Goal: Find specific page/section: Find specific page/section

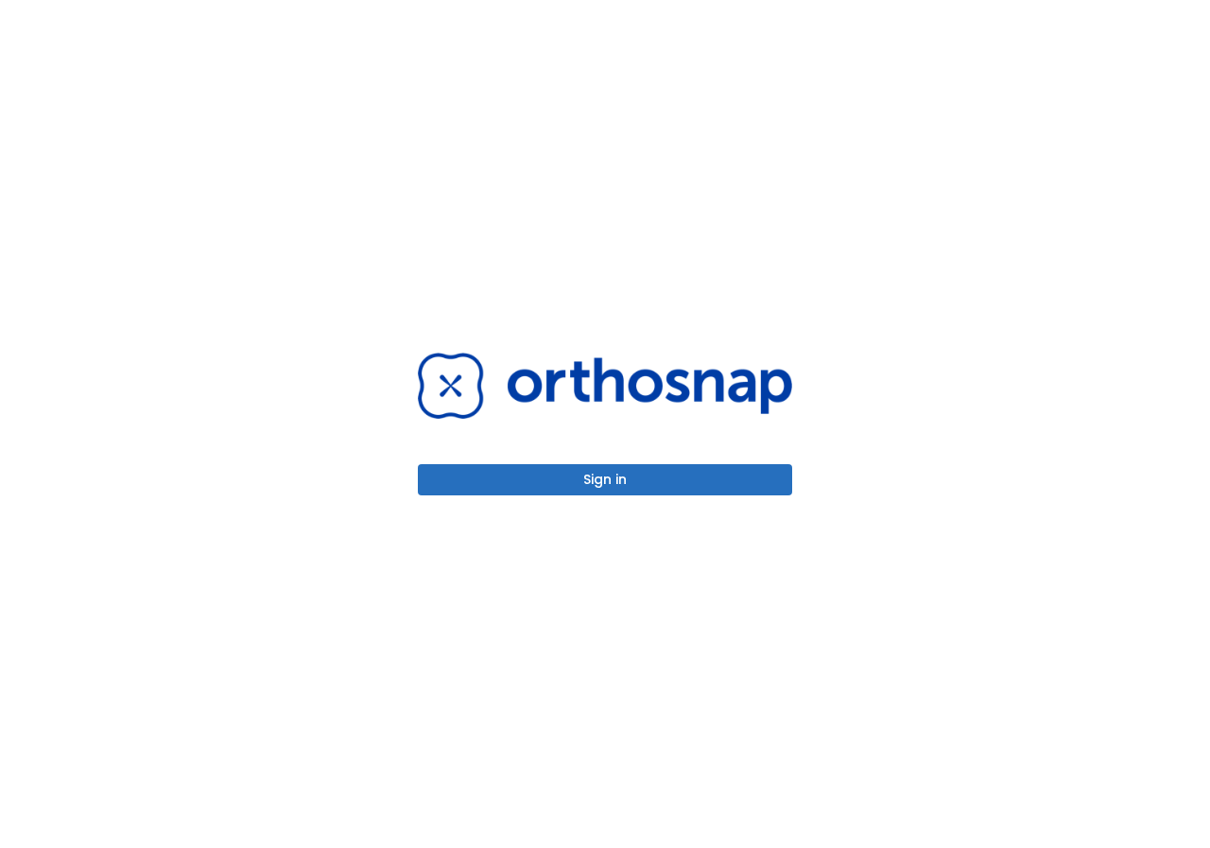
click at [616, 482] on button "Sign in" at bounding box center [605, 479] width 374 height 31
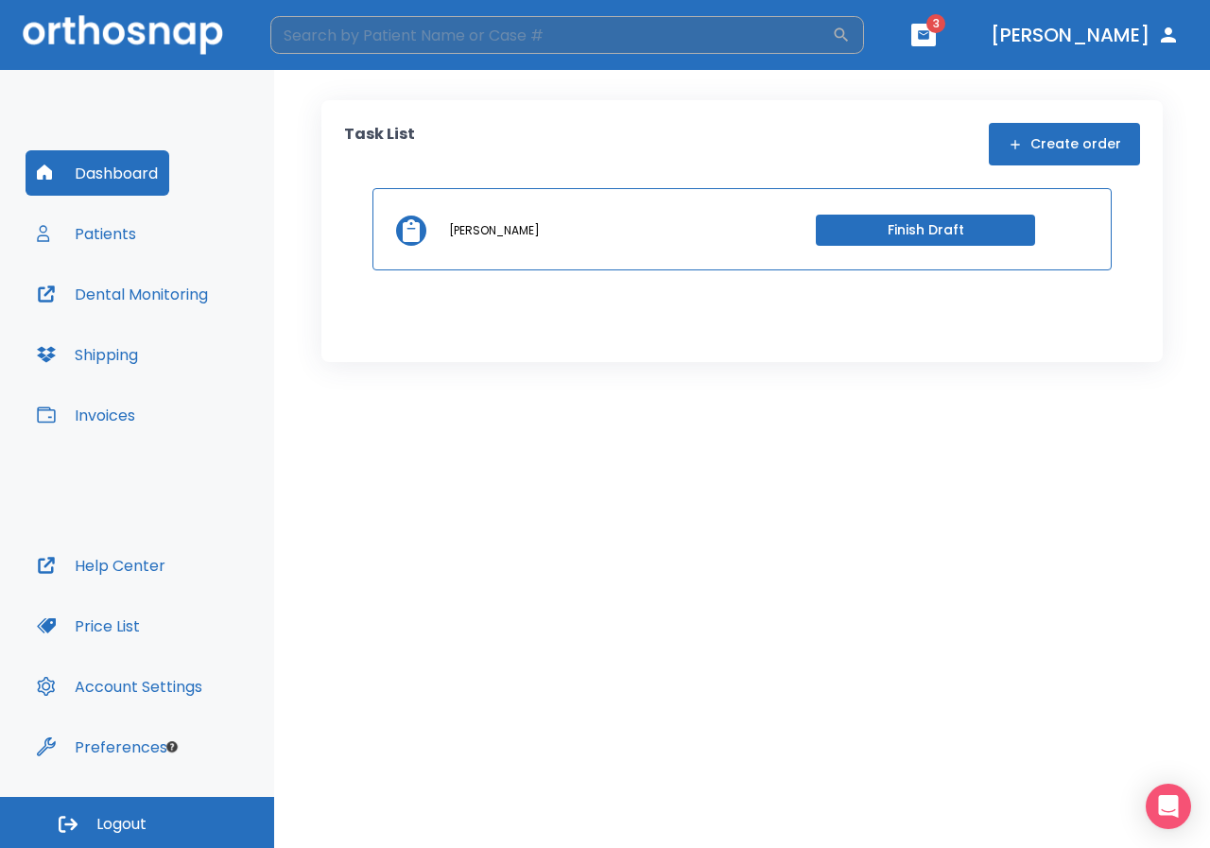
click at [473, 43] on input "search" at bounding box center [550, 35] width 561 height 38
type input "c"
type input "[PERSON_NAME]"
click at [849, 29] on icon "button" at bounding box center [842, 35] width 14 height 14
click at [688, 29] on input "[PERSON_NAME]" at bounding box center [550, 35] width 561 height 38
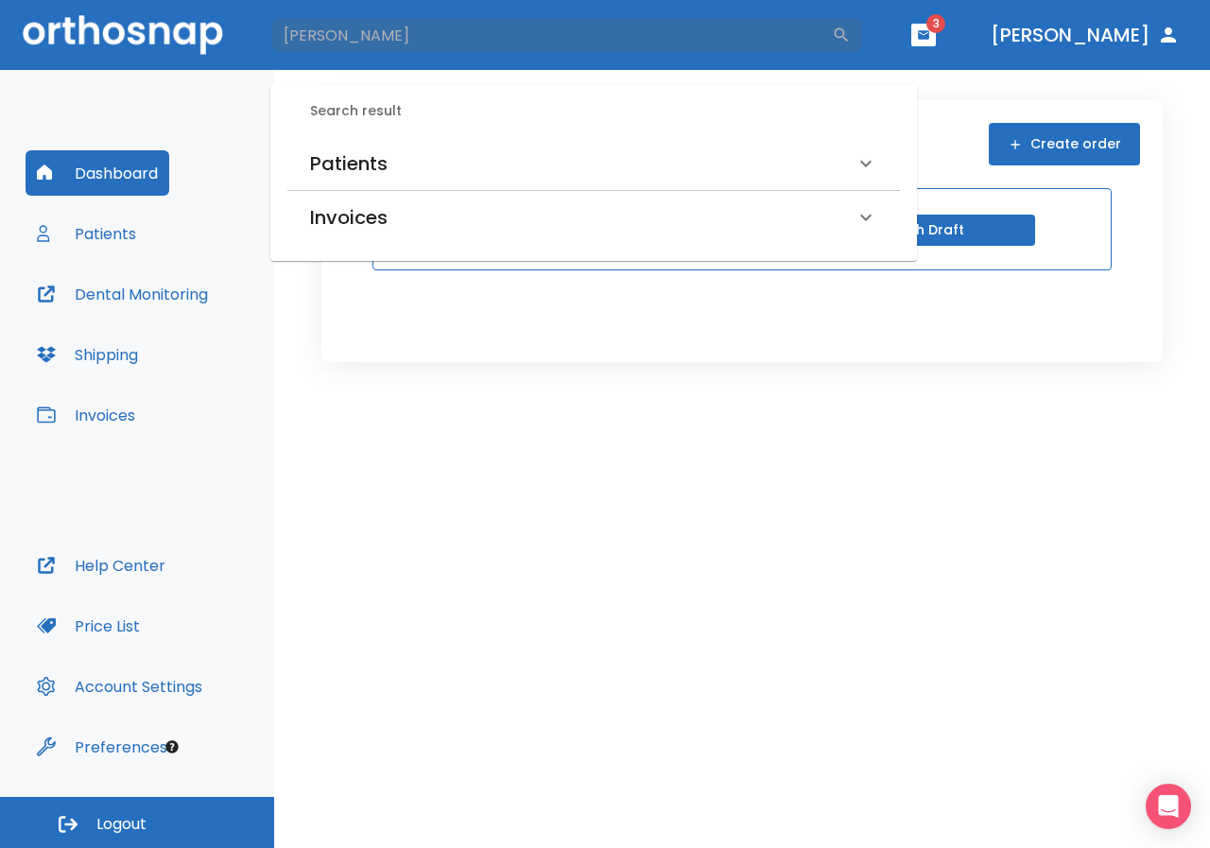
click at [371, 154] on h6 "Patients" at bounding box center [348, 163] width 77 height 30
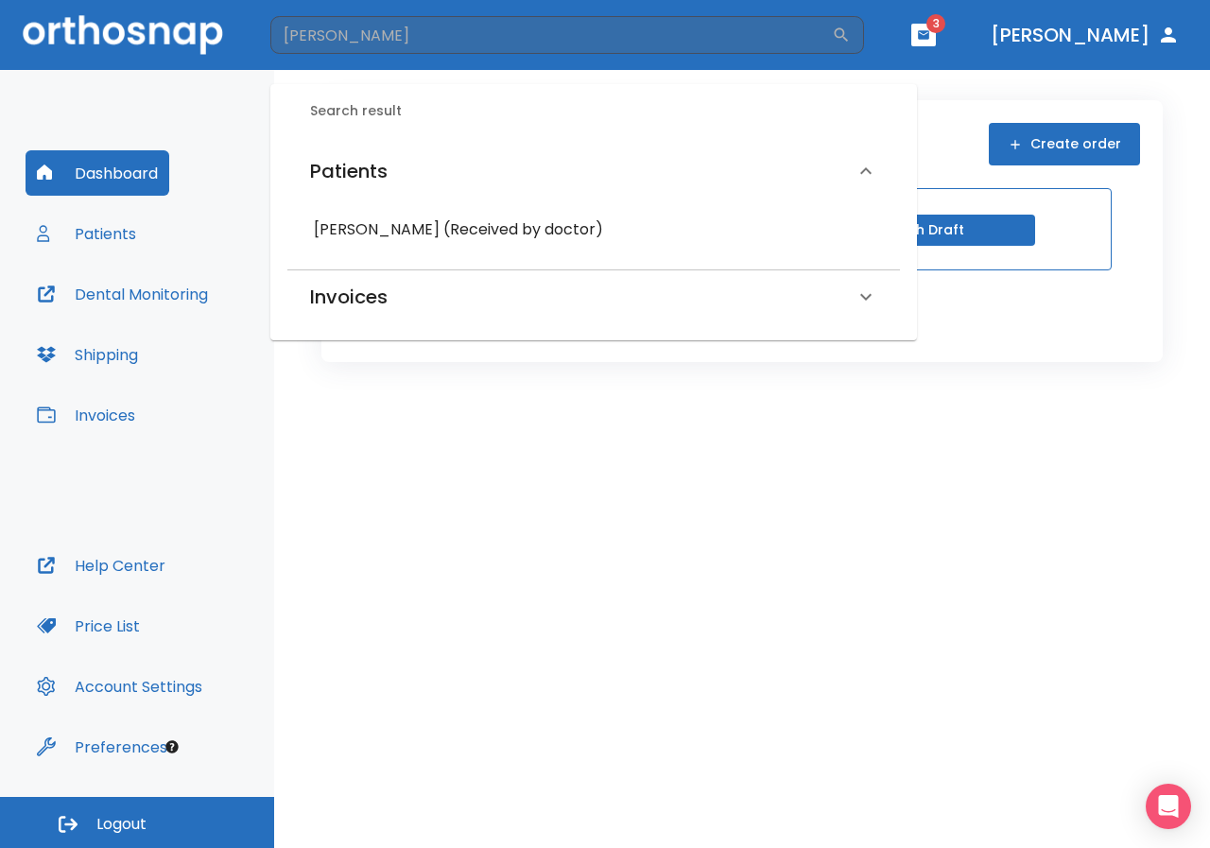
click at [436, 230] on h6 "[PERSON_NAME] (Received by doctor)" at bounding box center [594, 229] width 560 height 26
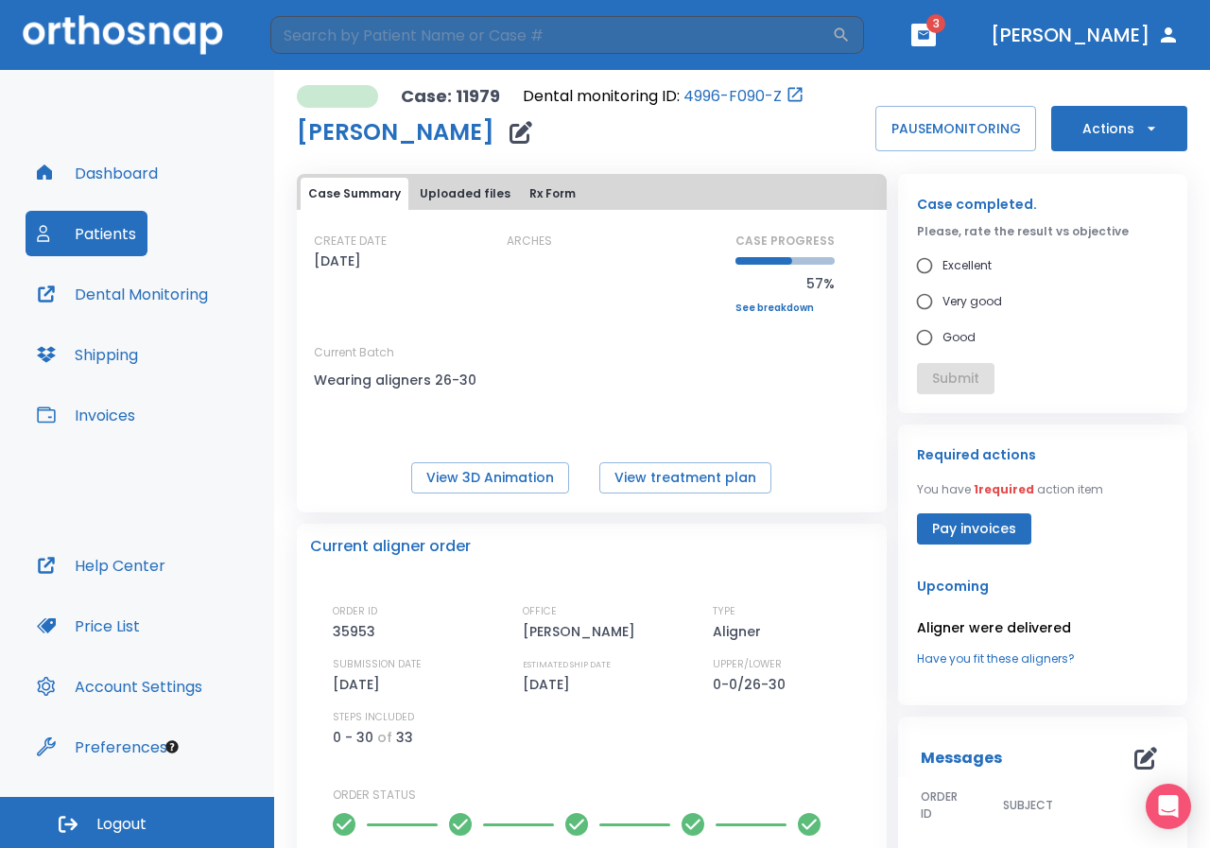
click at [174, 278] on button "Dental Monitoring" at bounding box center [123, 293] width 194 height 45
